Goal: Find specific page/section: Find specific page/section

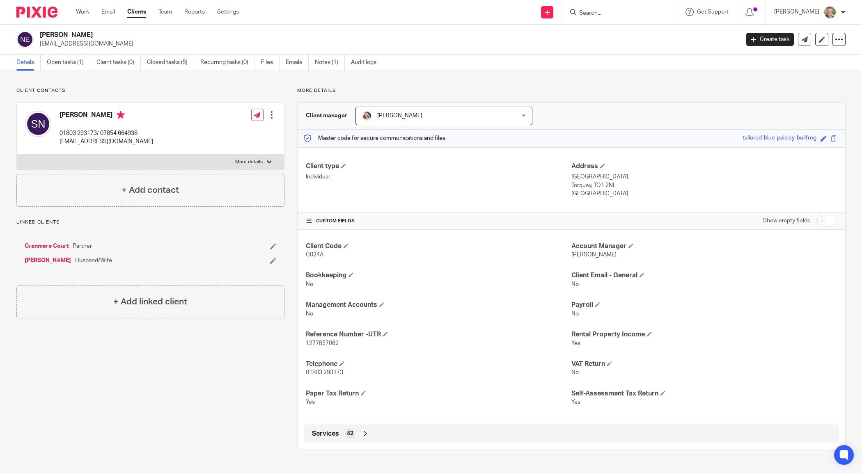
click at [592, 10] on input "Search" at bounding box center [615, 13] width 74 height 7
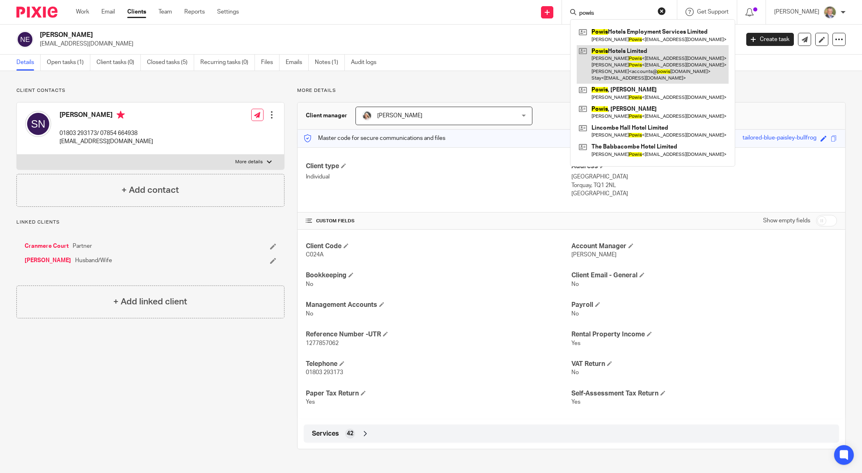
type input "powis"
click at [641, 60] on link at bounding box center [653, 64] width 152 height 39
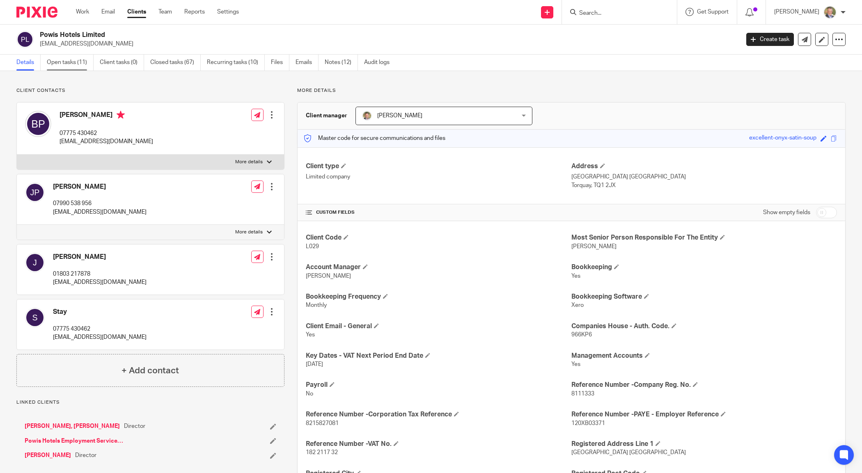
click at [74, 62] on link "Open tasks (11)" at bounding box center [70, 63] width 47 height 16
